Goal: Task Accomplishment & Management: Manage account settings

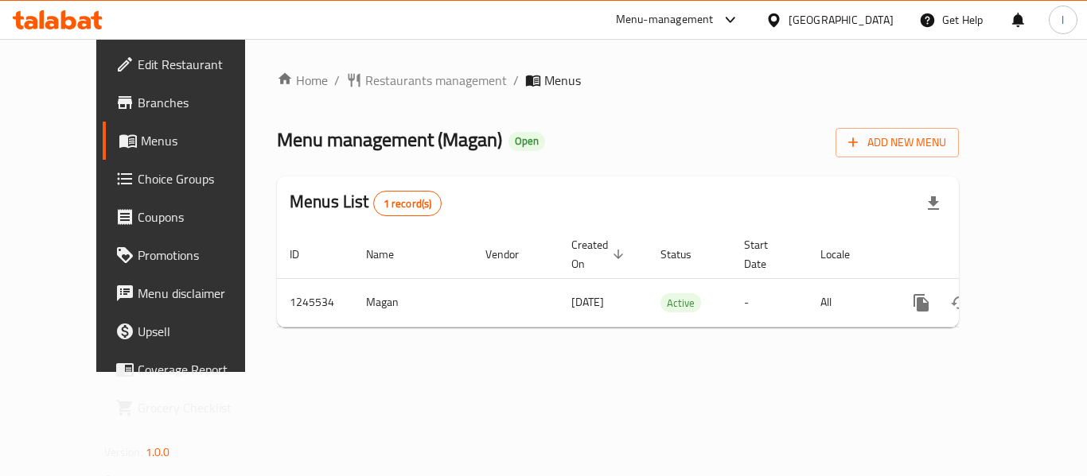
click at [138, 183] on span "Choice Groups" at bounding box center [201, 178] width 127 height 19
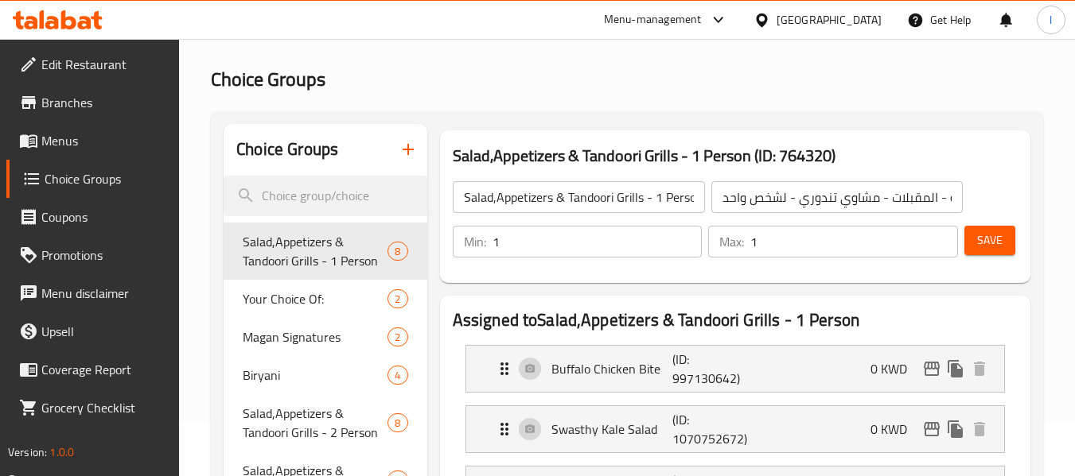
scroll to position [80, 0]
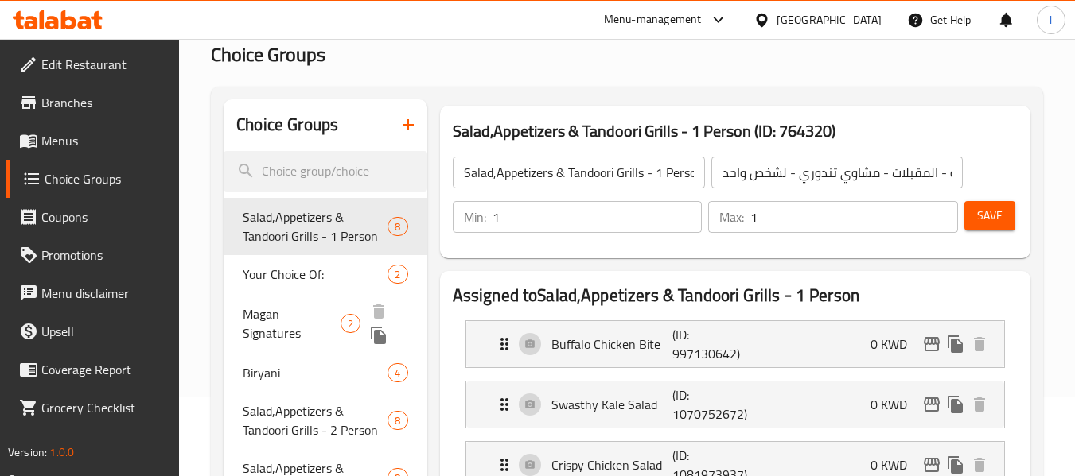
click at [267, 329] on div "Magan Signatures 2" at bounding box center [325, 324] width 203 height 60
type input "Magan Signatures"
type input "[PERSON_NAME]"
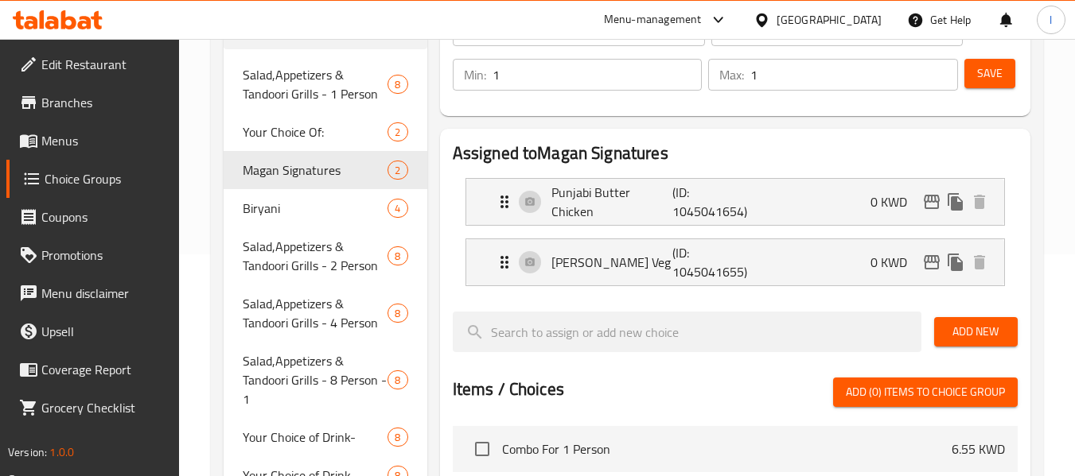
scroll to position [239, 0]
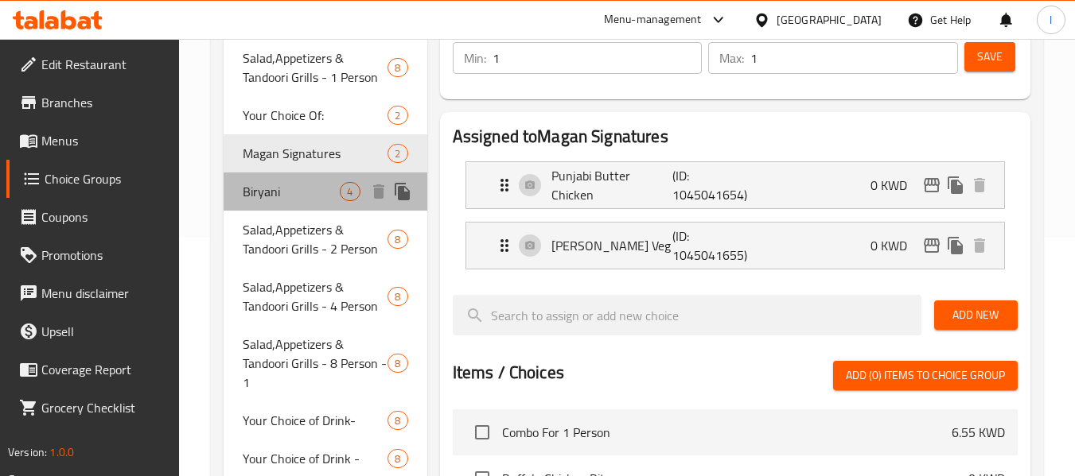
click at [252, 204] on div "Biryani 4" at bounding box center [325, 192] width 203 height 38
type input "Biryani"
type input "برياني"
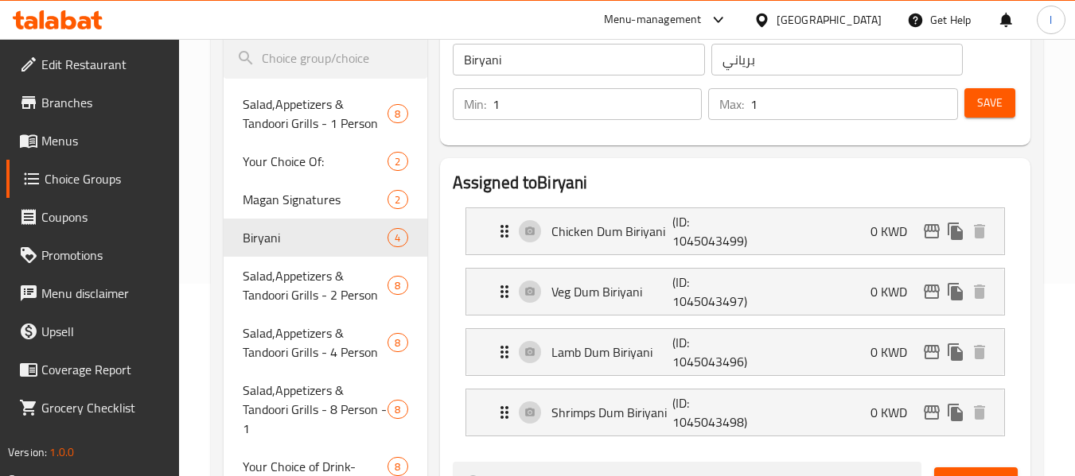
scroll to position [190, 0]
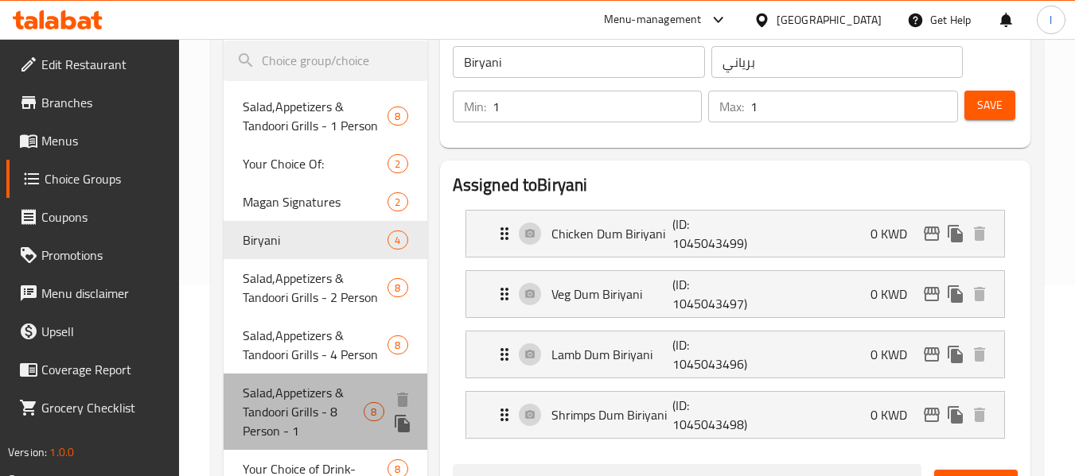
click at [266, 422] on span "Salad,Appetizers & Tandoori Grills - 8 Person - 1" at bounding box center [303, 411] width 121 height 57
type input "Salad,Appetizers & Tandoori Grills - 8 Person - 1"
type input "السلطة - المقبلات - مشاوي تندوري - كومبو 8"
type input "4"
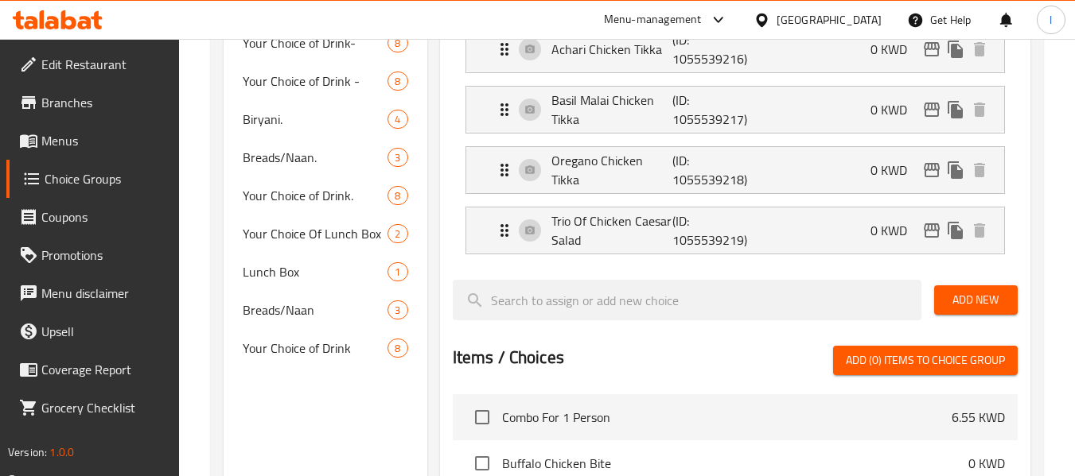
scroll to position [591, 0]
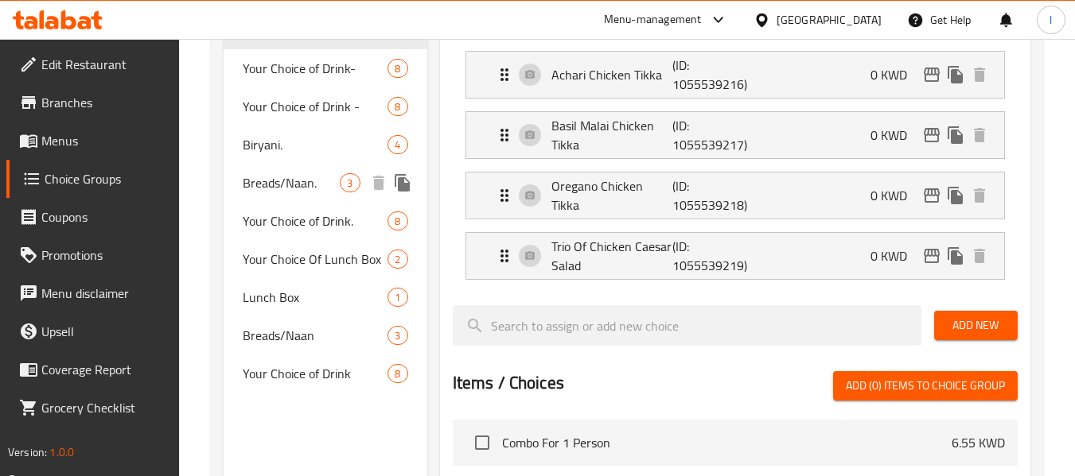
click at [276, 184] on span "Breads/Naan." at bounding box center [291, 182] width 97 height 19
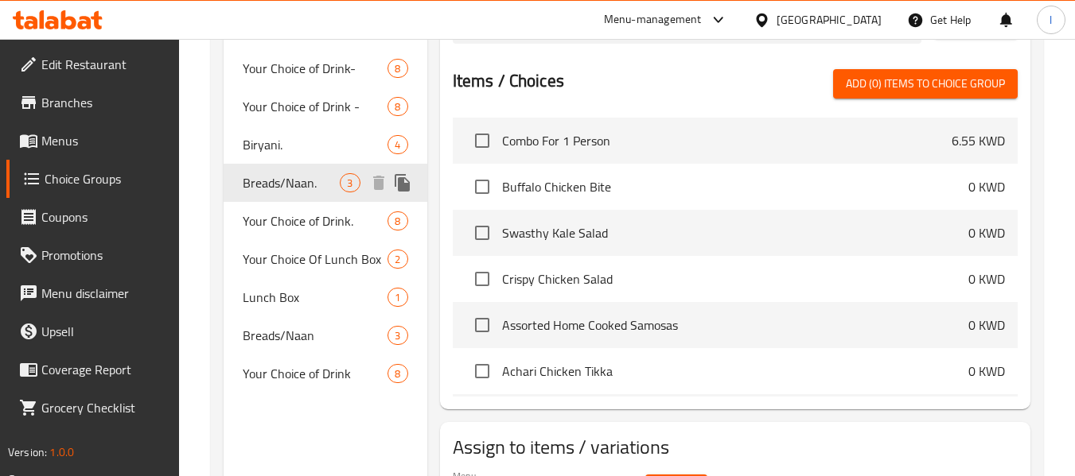
type input "Breads/Naan."
type input "الخبز/النان"
type input "2"
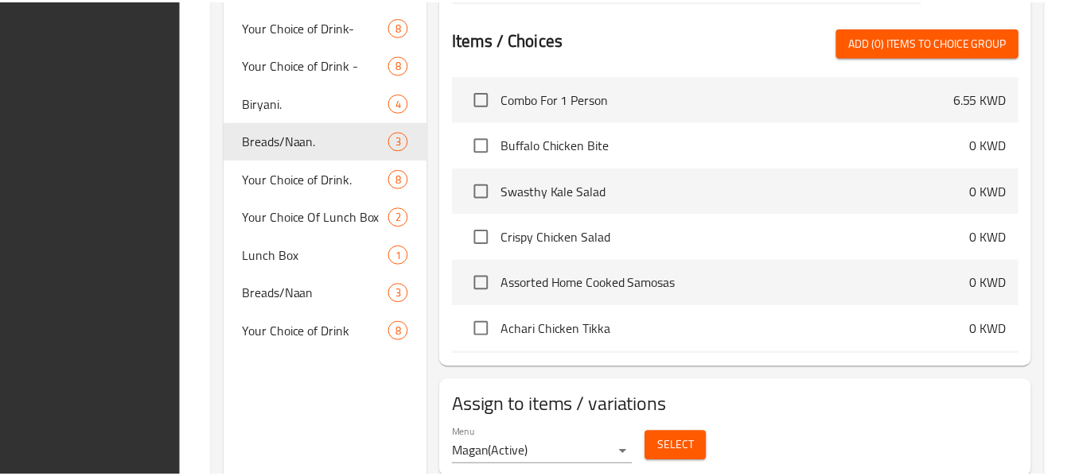
scroll to position [686, 0]
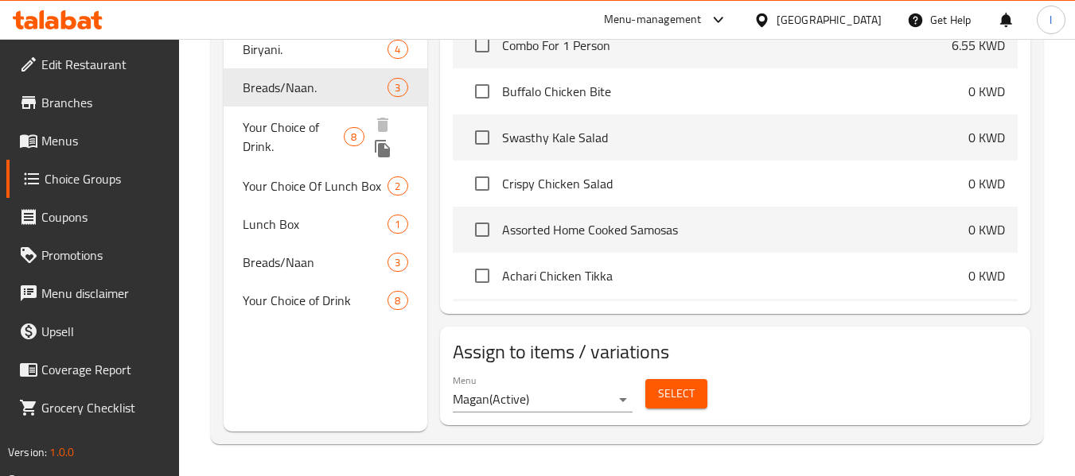
click at [280, 130] on span "Your Choice of Drink." at bounding box center [293, 137] width 101 height 38
type input "Your Choice of Drink."
type input "اختيارك من المشروب -"
type input "4"
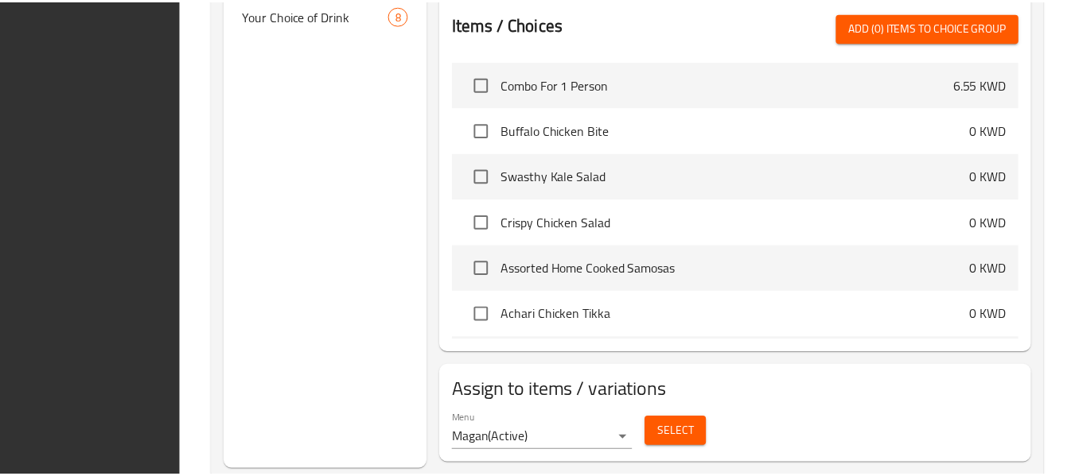
scroll to position [989, 0]
